Goal: Task Accomplishment & Management: Use online tool/utility

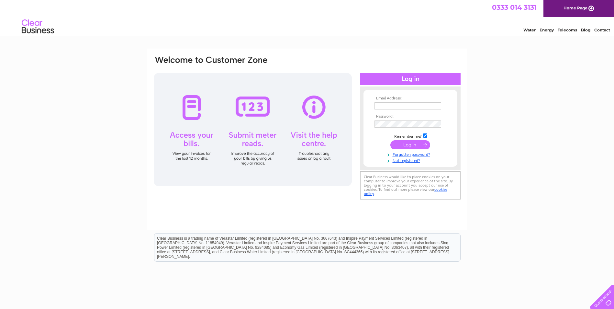
type input "lm@therasulgroup.com"
click at [409, 142] on input "submit" at bounding box center [411, 144] width 40 height 9
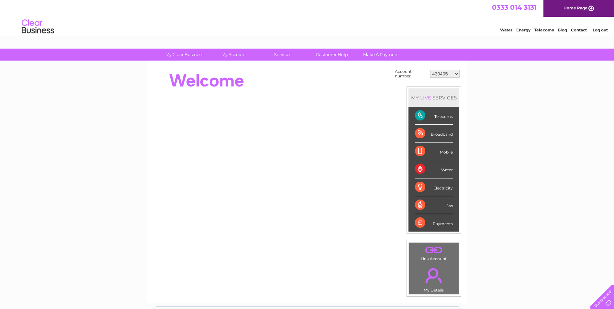
click at [453, 73] on select "430405 918238 933799 978341 30288118 30312397 30317260" at bounding box center [444, 74] width 29 height 8
select select "918238"
click at [430, 70] on select "430405 918238 933799 978341 30288118 30312397 30317260" at bounding box center [444, 74] width 29 height 8
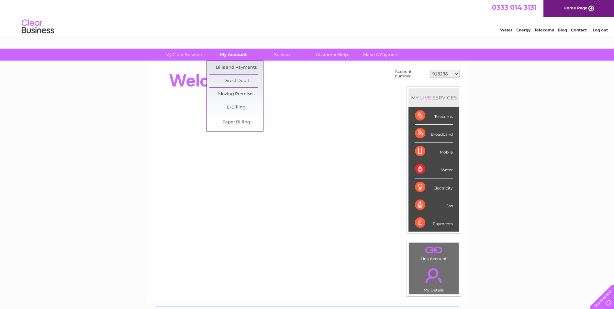
click at [237, 55] on link "My Account" at bounding box center [233, 55] width 53 height 12
click at [235, 66] on link "Bills and Payments" at bounding box center [236, 67] width 53 height 13
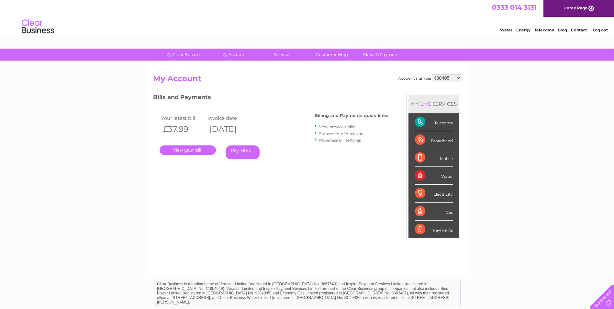
click at [436, 78] on select "430405 918238 933799 978341 30288118 30312397 30317260" at bounding box center [446, 78] width 29 height 8
select select "918238"
click at [432, 74] on select "430405 918238 933799 978341 30288118 30312397 30317260" at bounding box center [446, 78] width 29 height 8
click at [437, 78] on select "430405 918238 933799 978341 30288118 30312397 30317260" at bounding box center [446, 78] width 29 height 8
select select "933799"
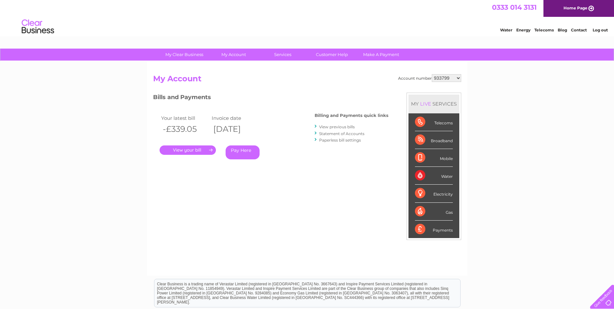
click at [432, 74] on select "430405 918238 933799 978341 30288118 30312397 30317260" at bounding box center [446, 78] width 29 height 8
click at [445, 76] on select "430405 918238 933799 978341 30288118 30312397 30317260" at bounding box center [446, 78] width 29 height 8
select select "978341"
click at [432, 74] on select "430405 918238 933799 978341 30288118 30312397 30317260" at bounding box center [446, 78] width 29 height 8
click at [192, 149] on link "." at bounding box center [188, 149] width 56 height 9
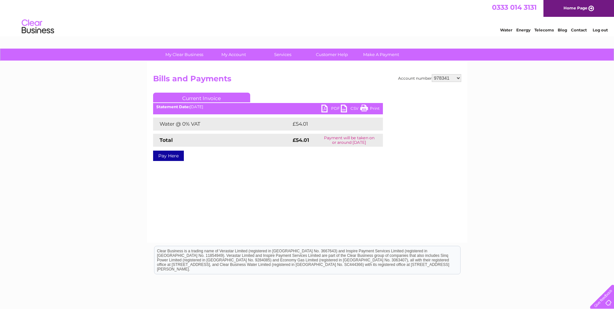
click at [325, 108] on link "PDF" at bounding box center [331, 109] width 19 height 9
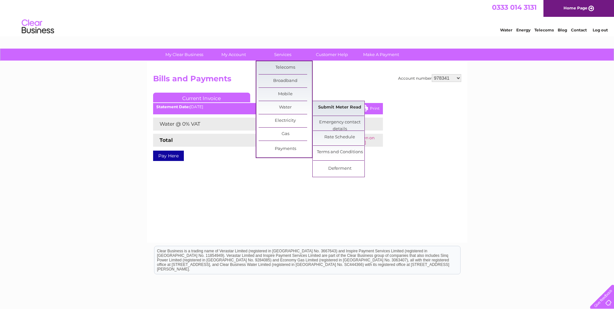
click at [337, 106] on link "Submit Meter Read" at bounding box center [339, 107] width 53 height 13
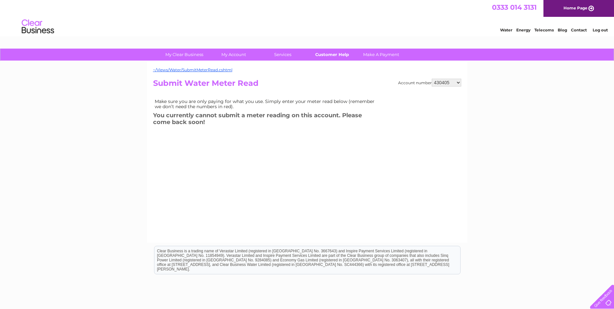
click at [331, 57] on link "Customer Help" at bounding box center [331, 55] width 53 height 12
